Goal: Task Accomplishment & Management: Complete application form

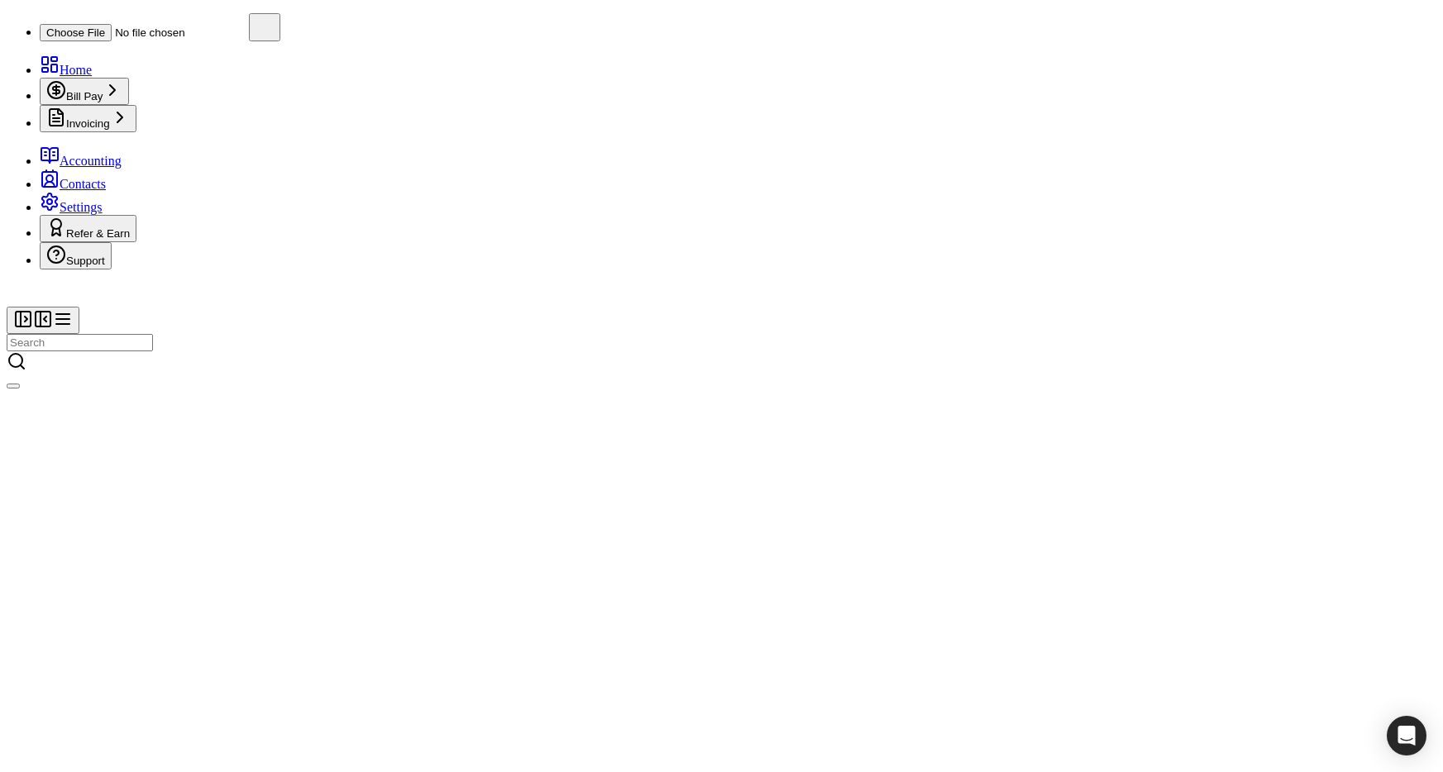
click at [13, 386] on span "button" at bounding box center [13, 386] width 0 height 0
click at [1305, 88] on link "Sign Out" at bounding box center [1271, 81] width 67 height 14
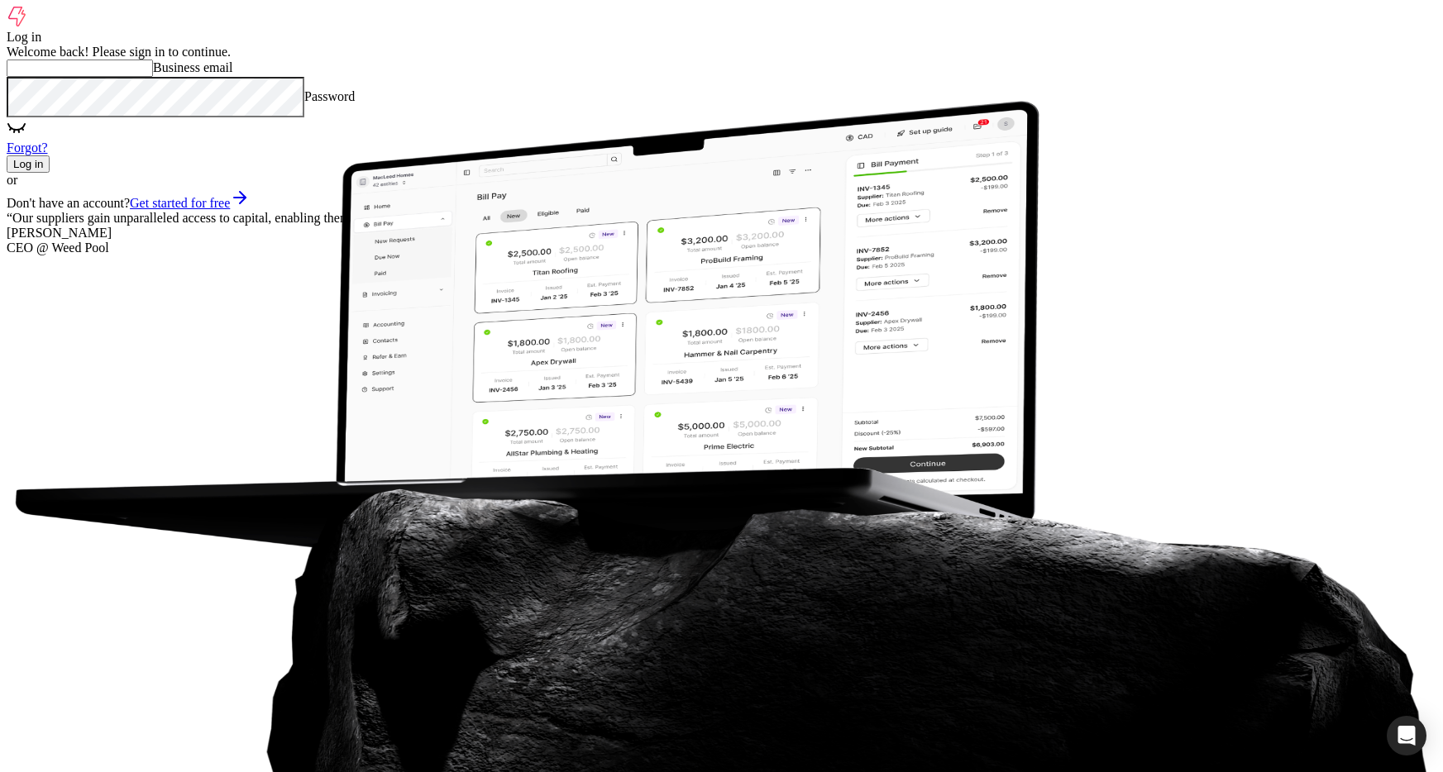
click at [153, 77] on email "Business email" at bounding box center [80, 68] width 146 height 17
type email "[EMAIL_ADDRESS][DOMAIN_NAME]"
click at [50, 173] on button "Log in" at bounding box center [28, 163] width 43 height 17
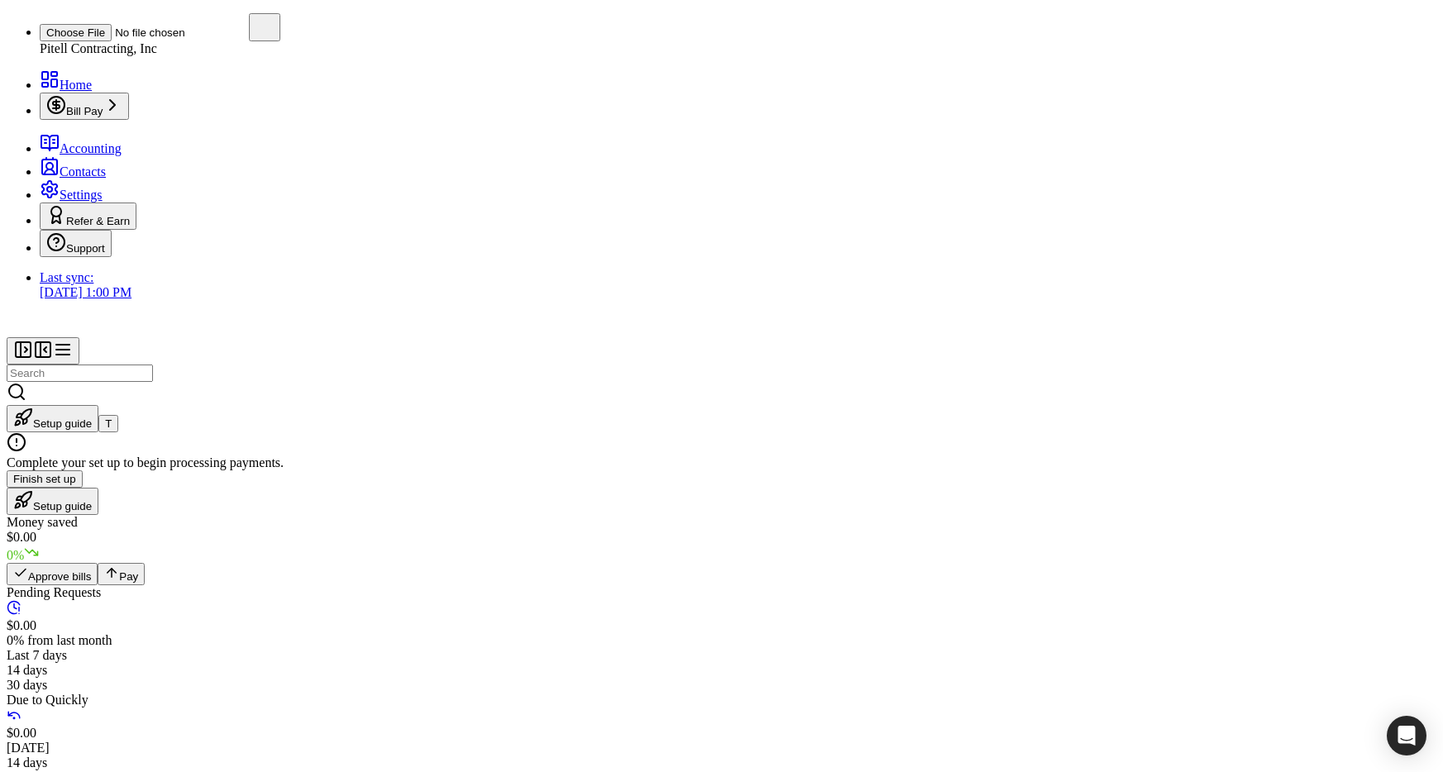
click at [98, 155] on span "Accounting" at bounding box center [91, 148] width 62 height 14
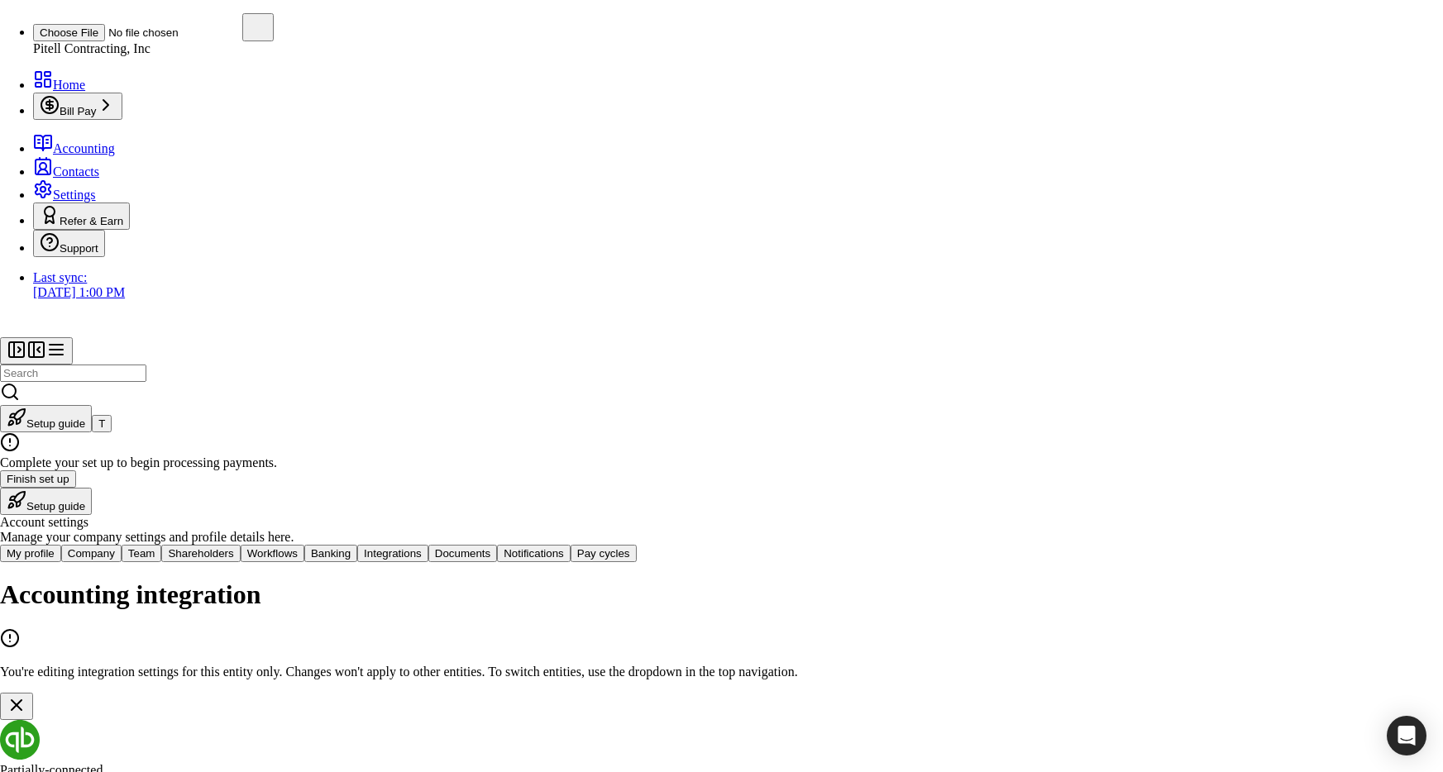
type Name "Pitell Contracting Inc."
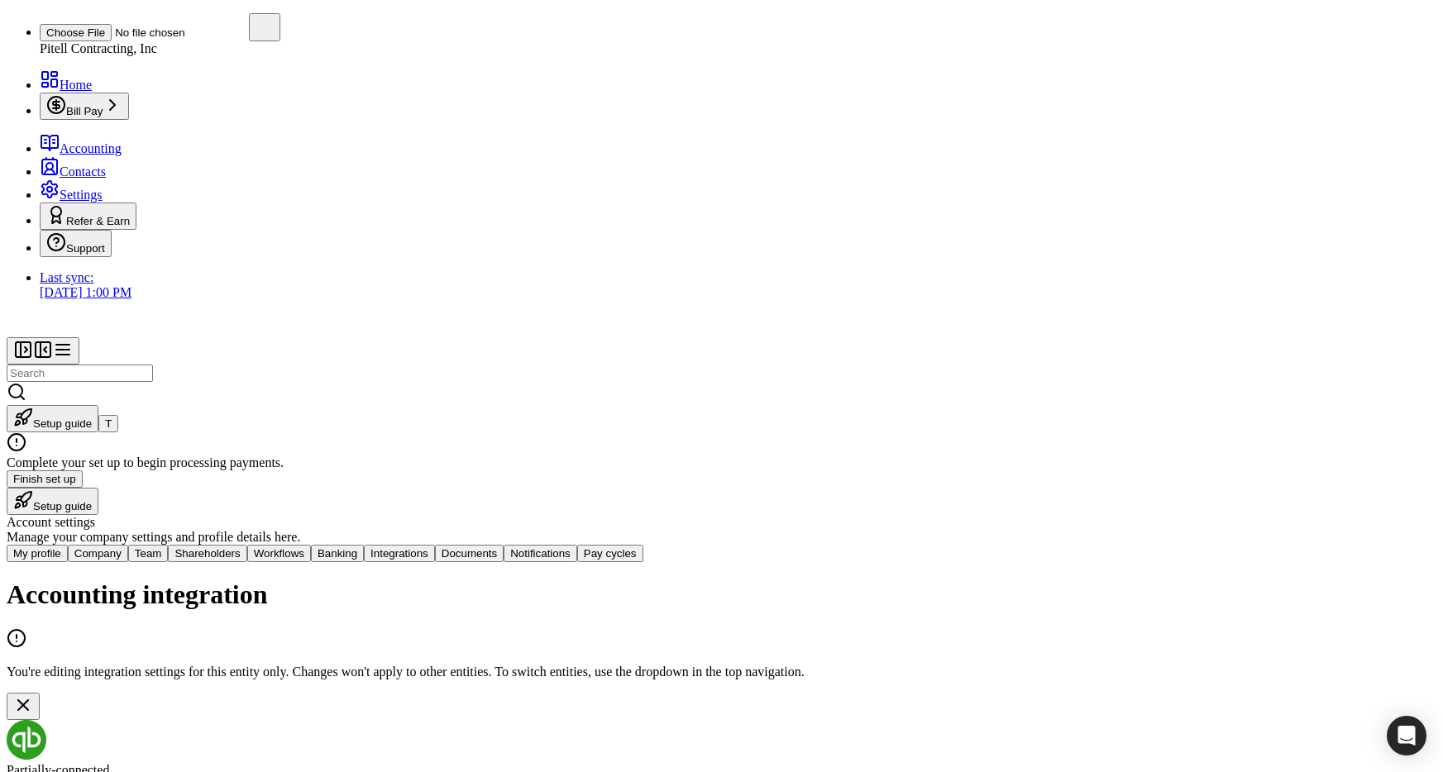
scroll to position [55, 0]
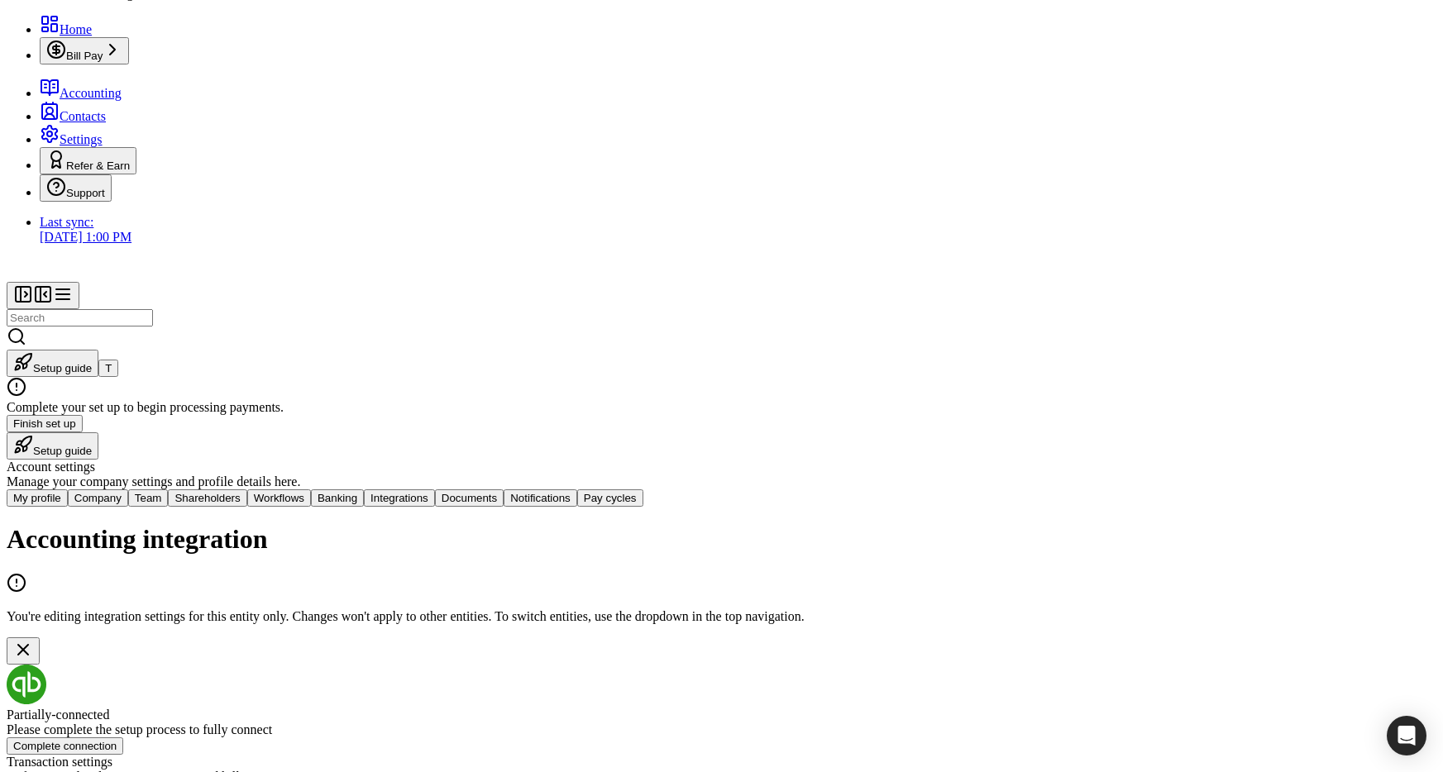
drag, startPoint x: 247, startPoint y: 295, endPoint x: 344, endPoint y: 299, distance: 96.8
click at [247, 460] on div "Account settings Manage your company settings and profile details here. My prof…" at bounding box center [722, 746] width 1430 height 573
click at [123, 738] on button "Complete connection" at bounding box center [65, 746] width 117 height 17
